Goal: Check status: Check status

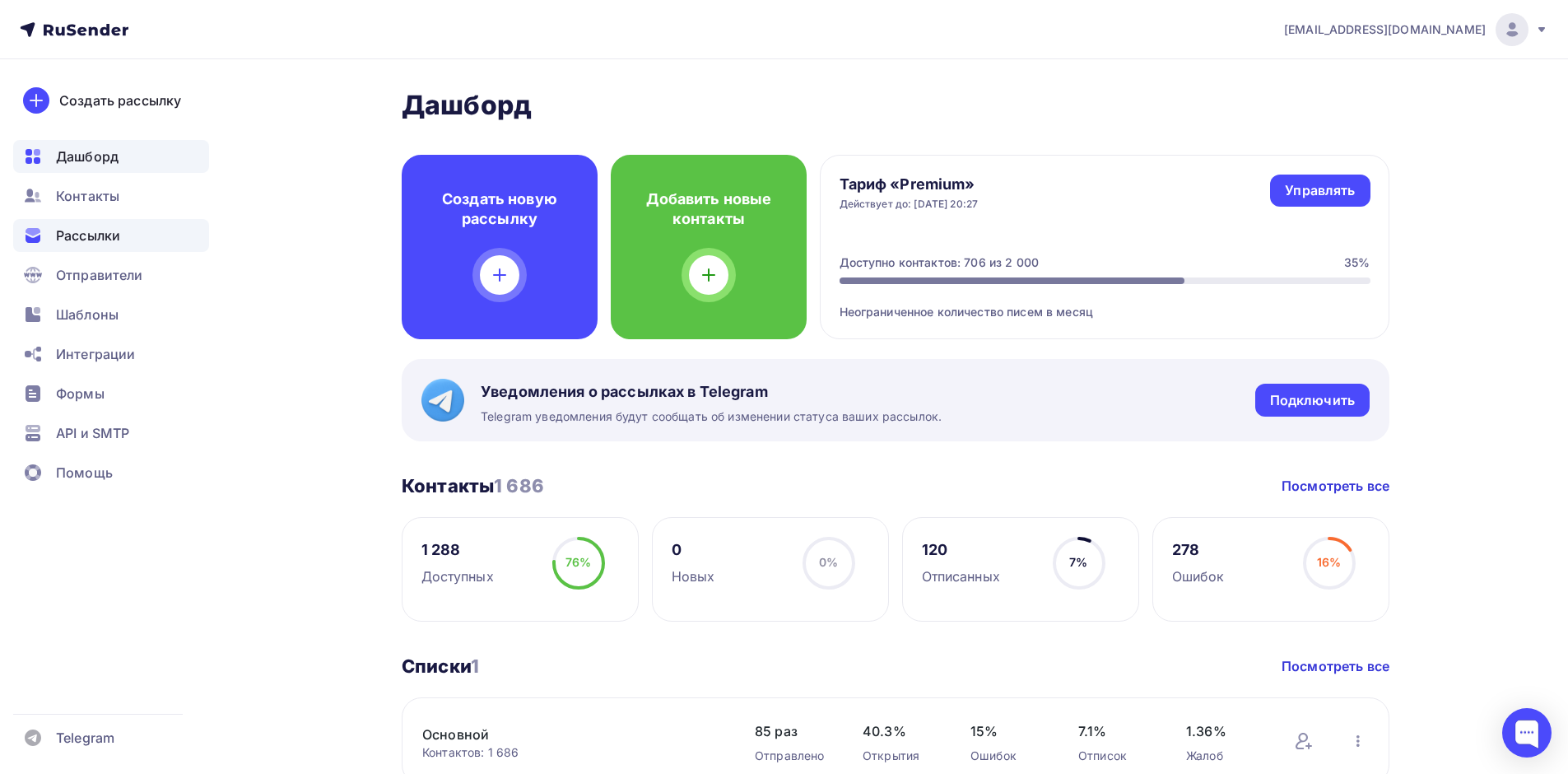
click at [102, 232] on span "Рассылки" at bounding box center [88, 235] width 64 height 19
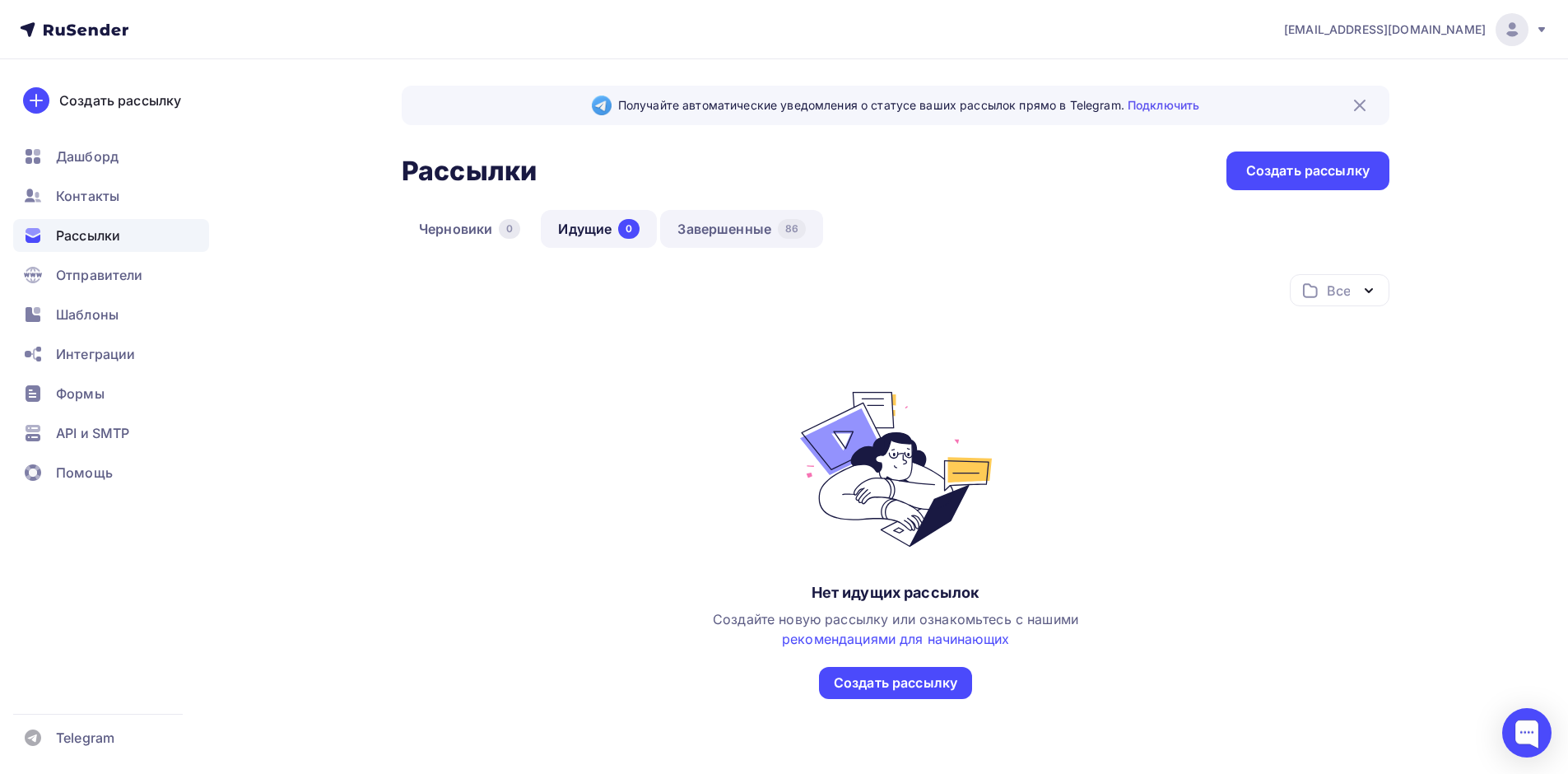
click at [727, 229] on link "Завершенные 86" at bounding box center [741, 228] width 163 height 38
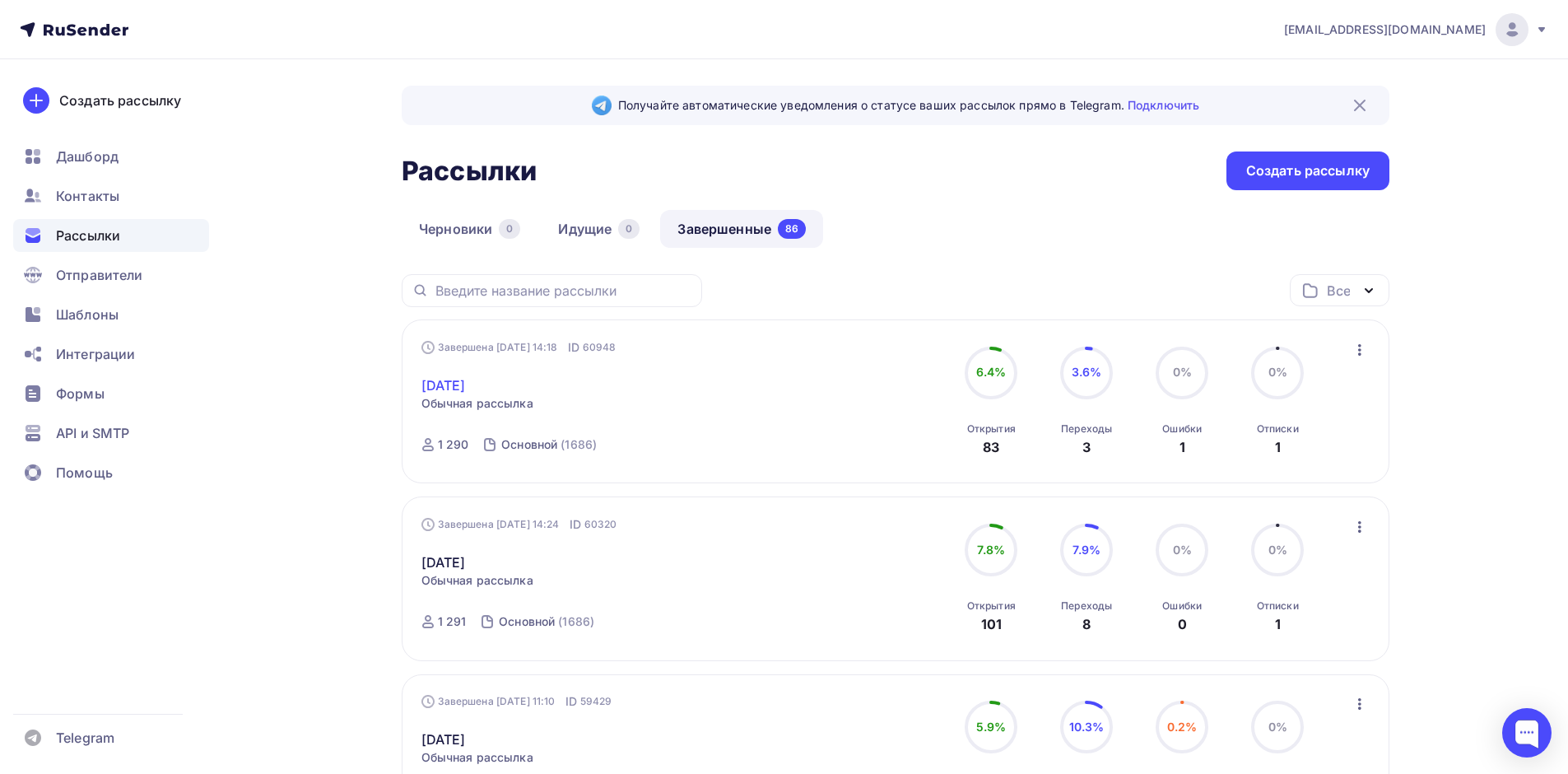
click at [465, 379] on link "[DATE]" at bounding box center [444, 385] width 44 height 19
